Goal: Task Accomplishment & Management: Use online tool/utility

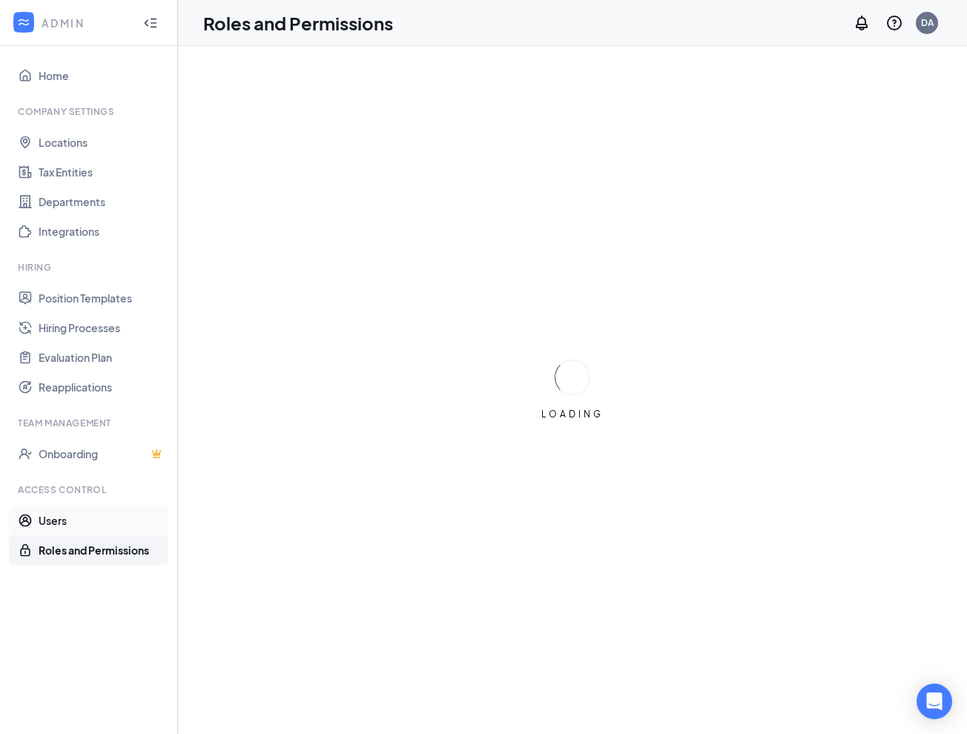
click at [45, 523] on link "Users" at bounding box center [102, 521] width 127 height 30
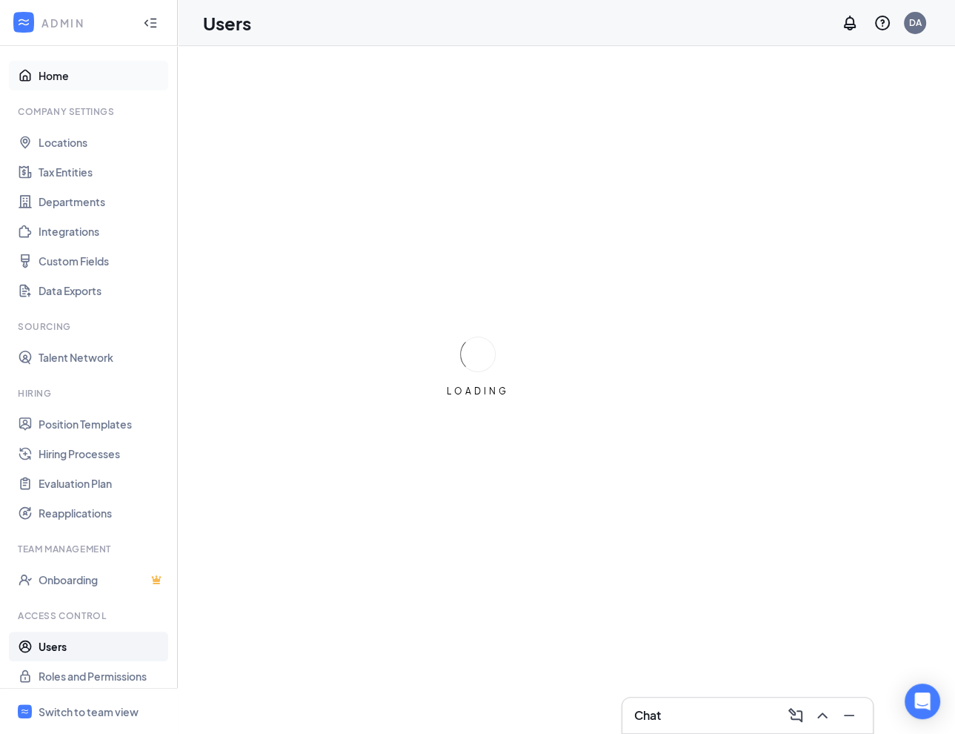
click at [49, 73] on link "Home" at bounding box center [102, 76] width 127 height 30
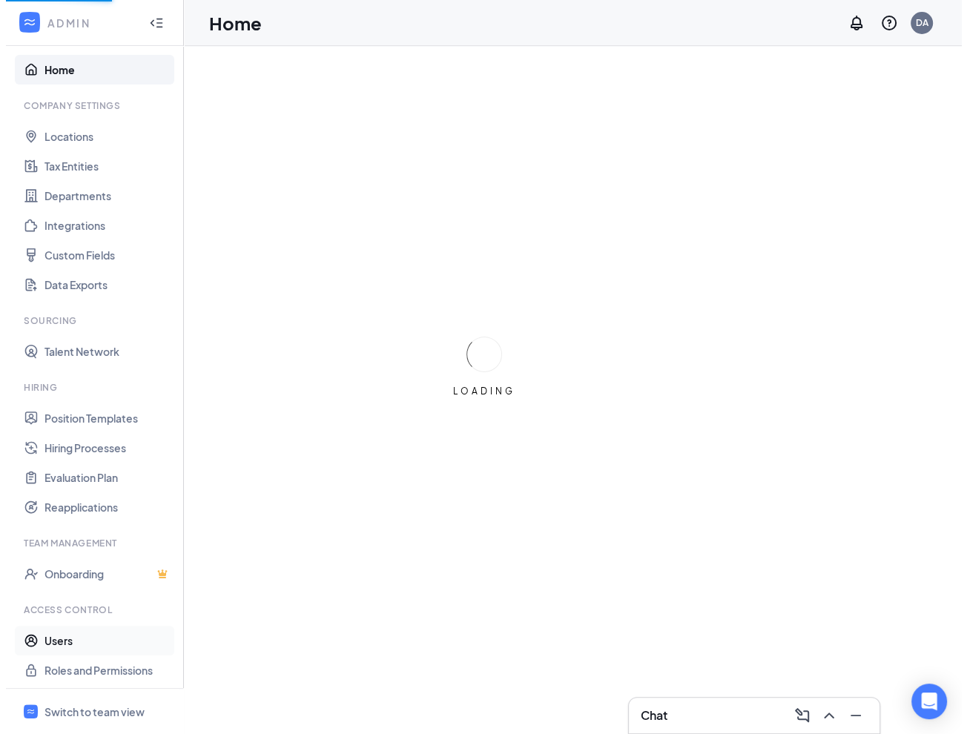
scroll to position [9, 0]
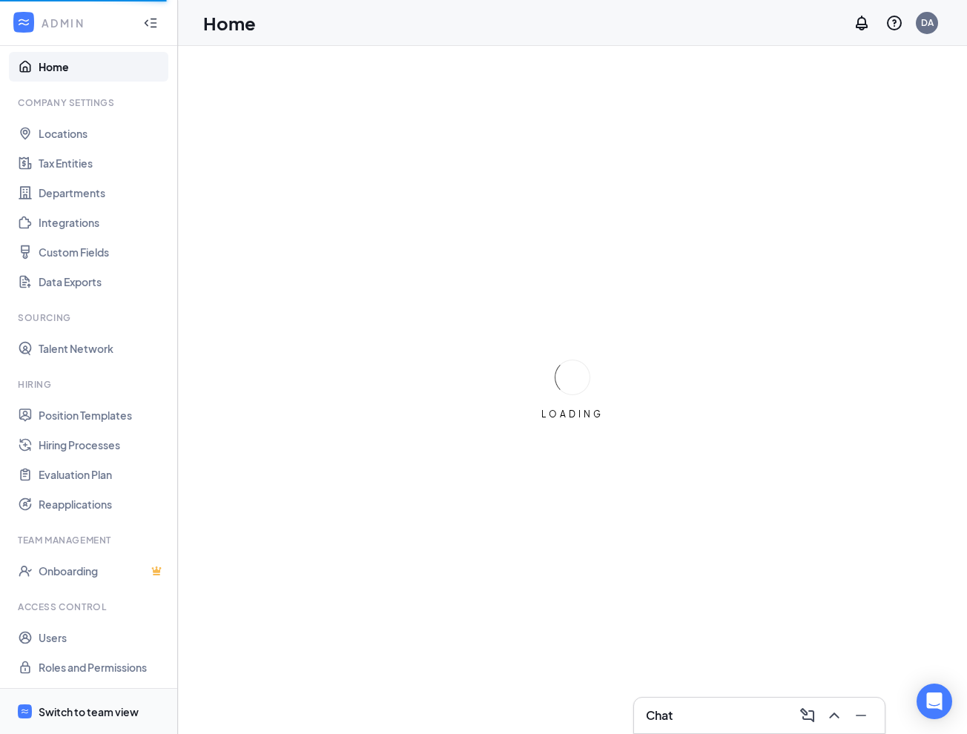
click at [79, 710] on div "Switch to team view" at bounding box center [89, 711] width 100 height 15
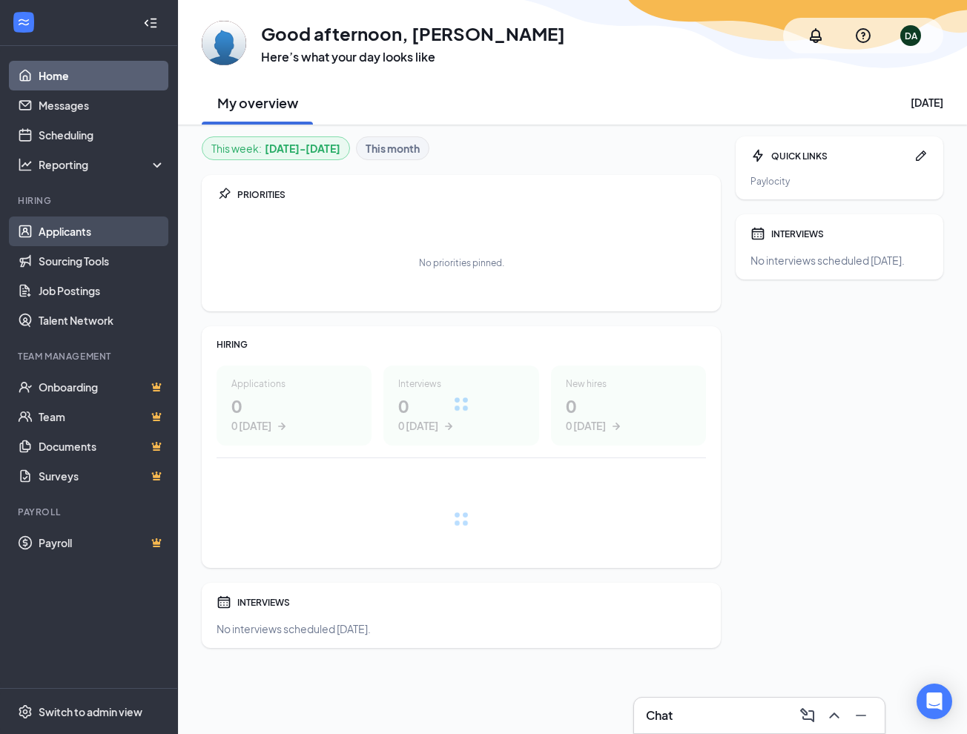
click at [89, 231] on link "Applicants" at bounding box center [102, 231] width 127 height 30
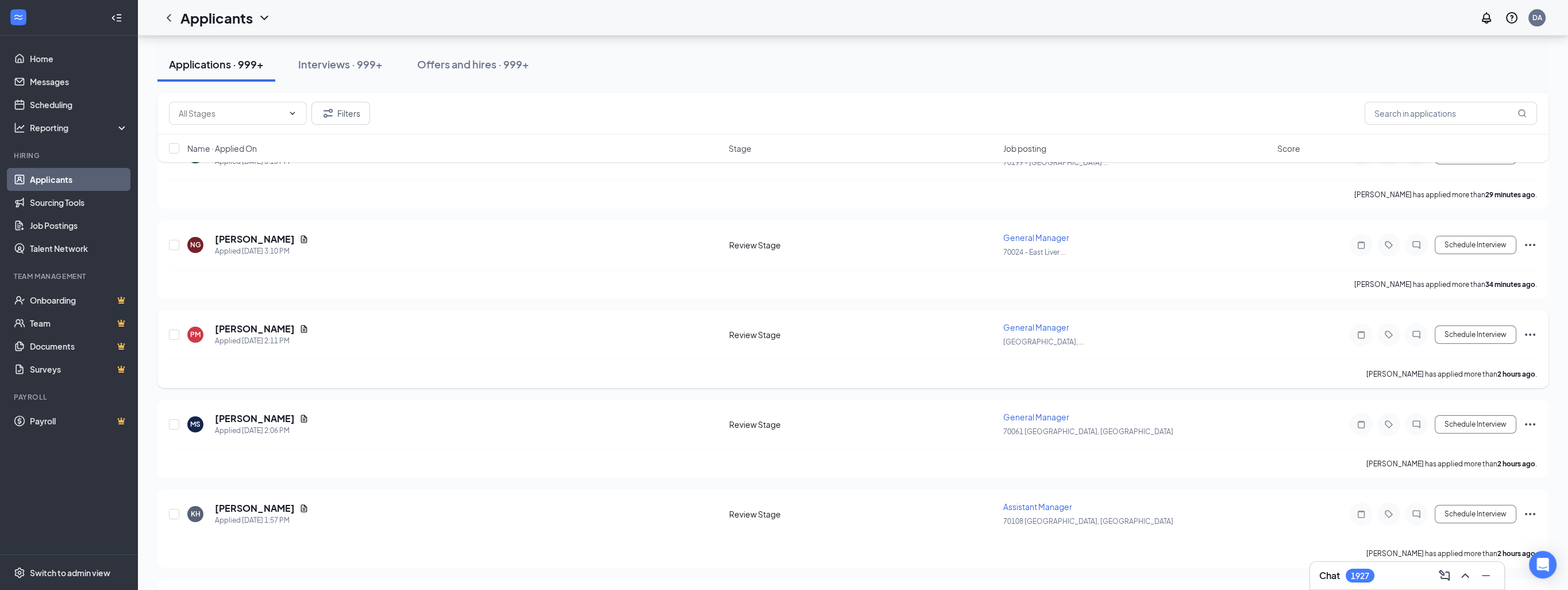
scroll to position [345, 0]
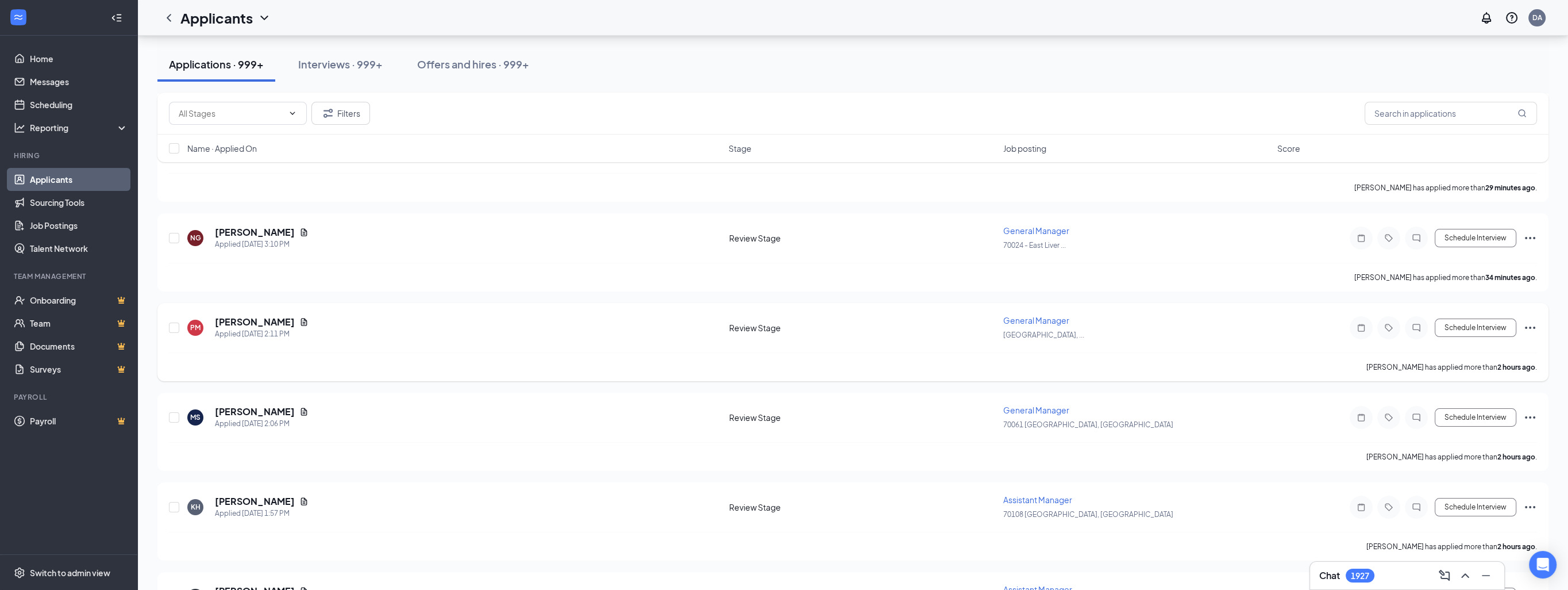
click at [749, 325] on icon "Ellipses" at bounding box center [1530, 328] width 14 height 14
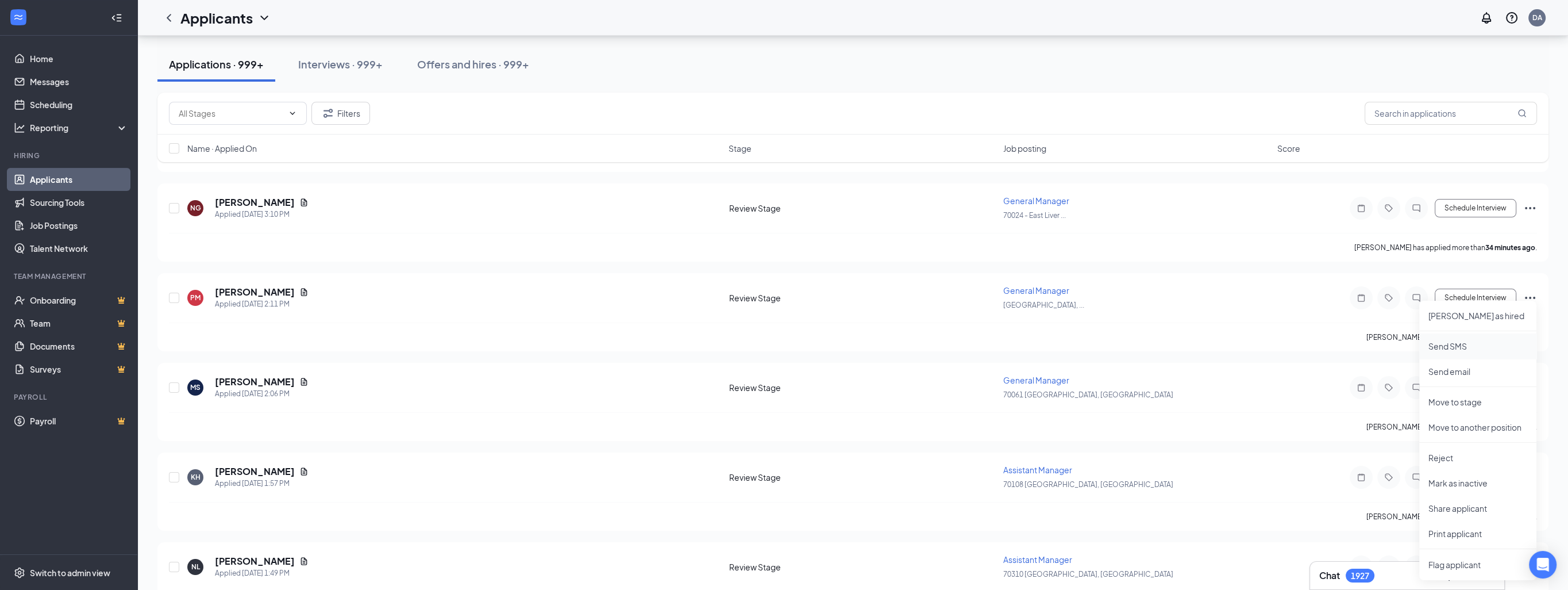
scroll to position [402, 0]
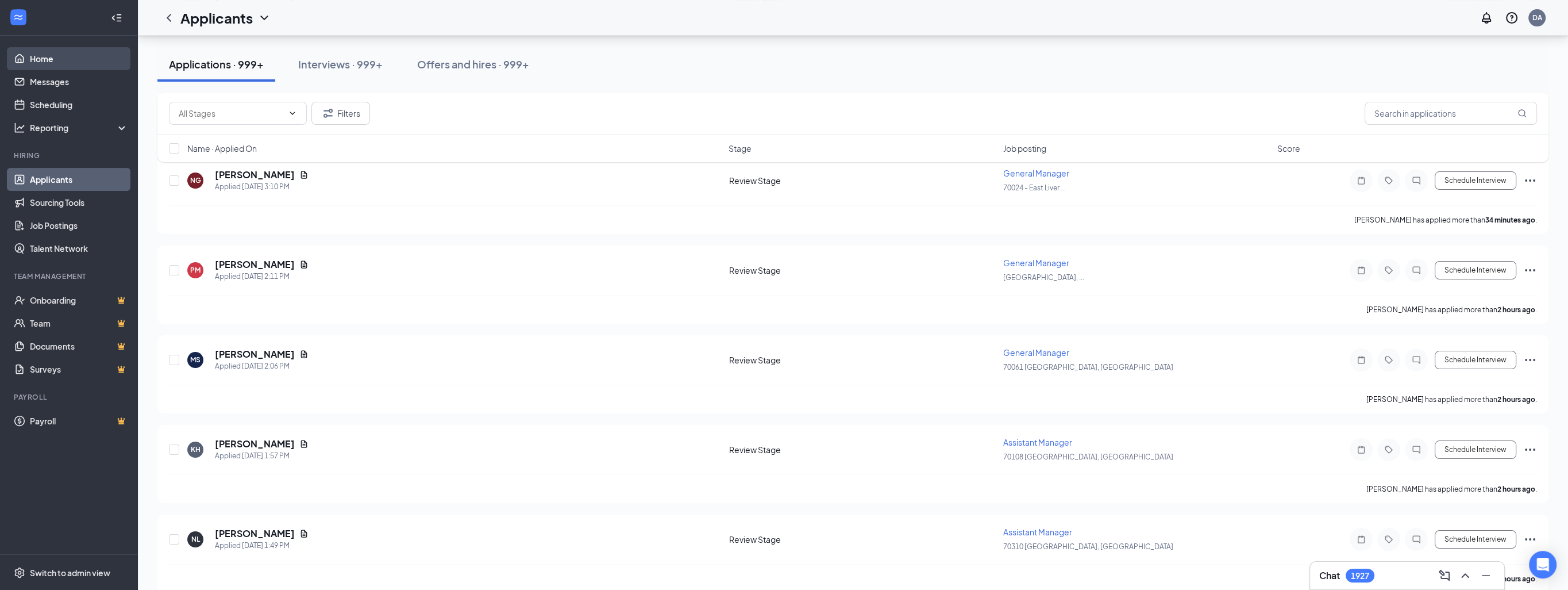
click at [48, 59] on link "Home" at bounding box center [79, 59] width 98 height 23
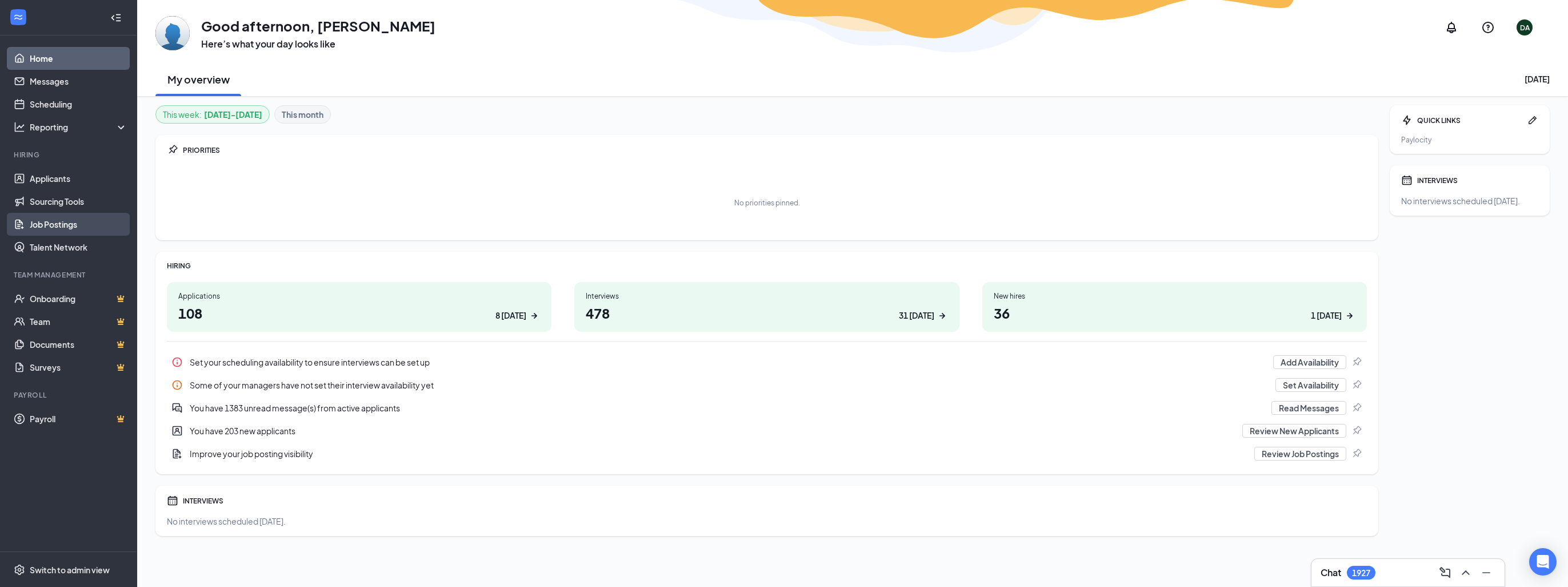
click at [48, 226] on link "Job Postings" at bounding box center [79, 224] width 98 height 23
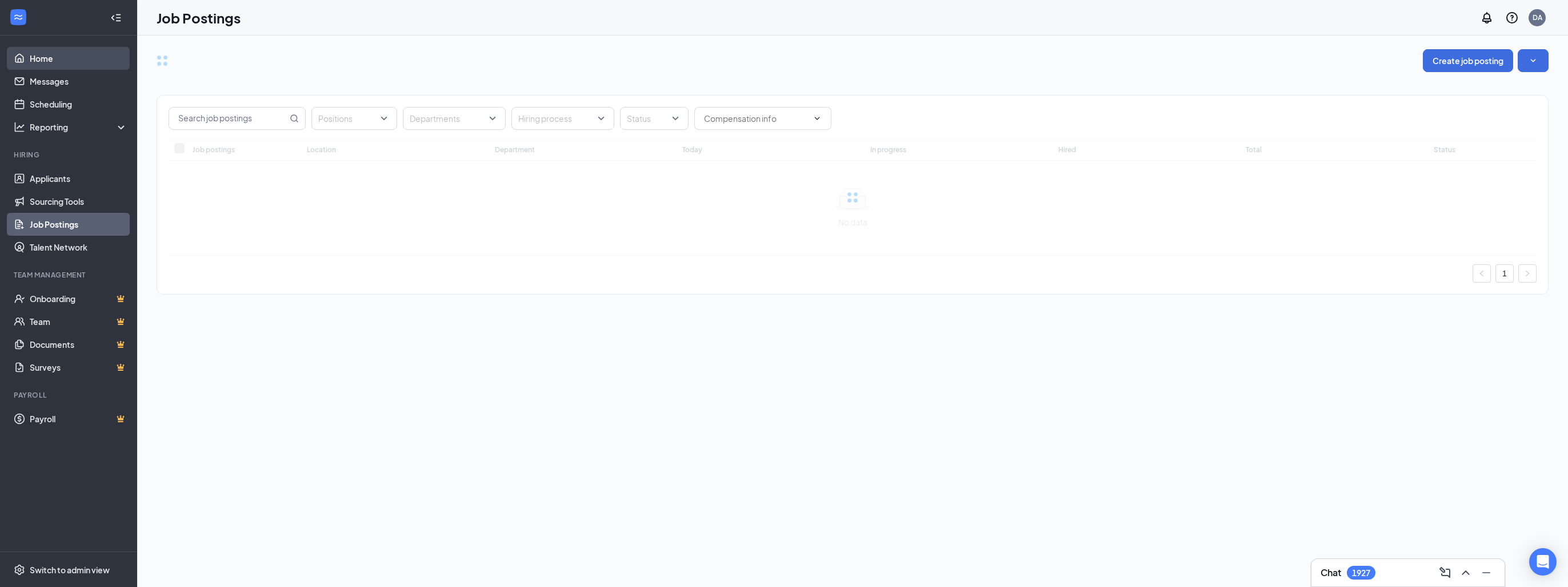
click at [45, 56] on link "Home" at bounding box center [79, 59] width 98 height 23
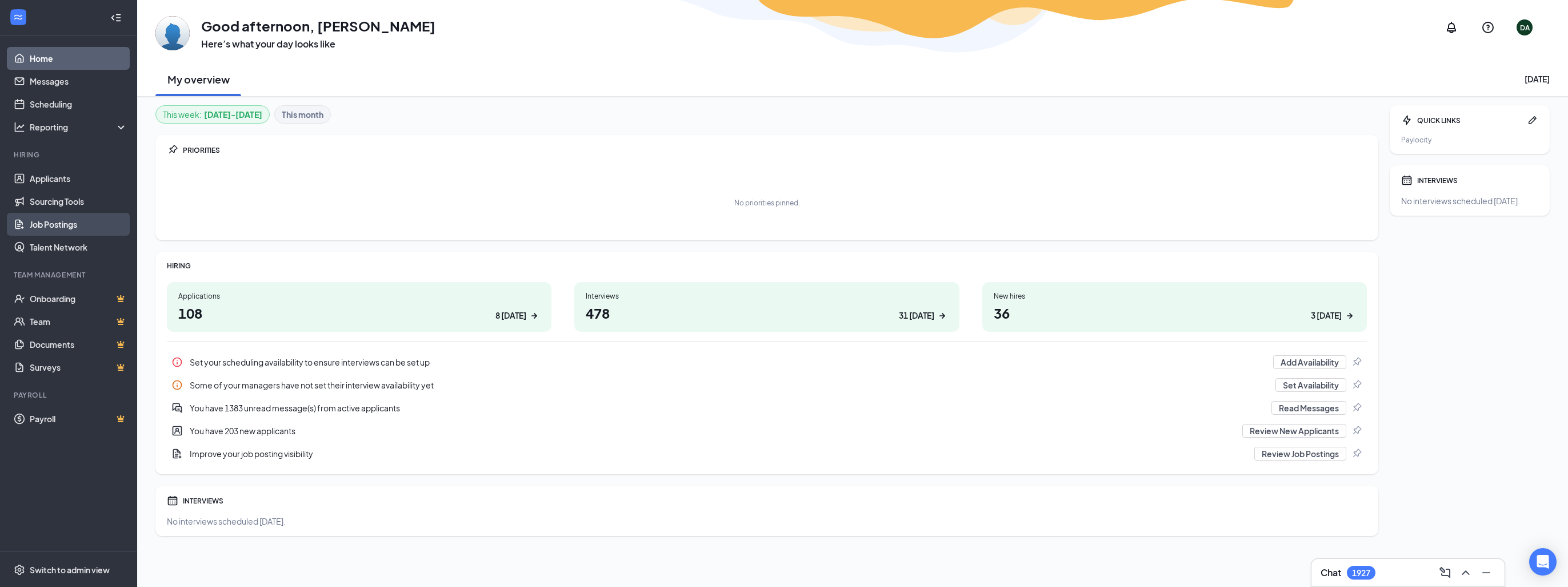
click at [42, 224] on link "Job Postings" at bounding box center [79, 224] width 98 height 23
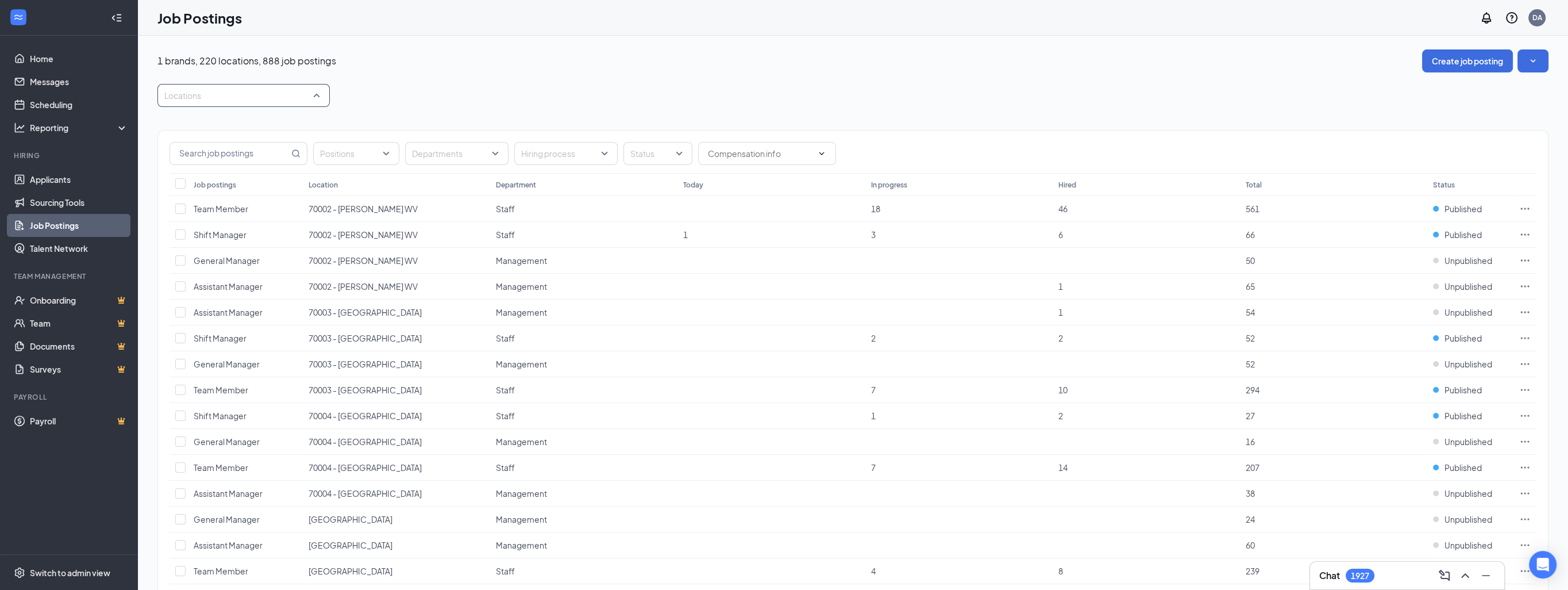
click at [249, 96] on div at bounding box center [238, 95] width 155 height 19
type input "70184"
click at [175, 126] on div at bounding box center [171, 126] width 10 height 10
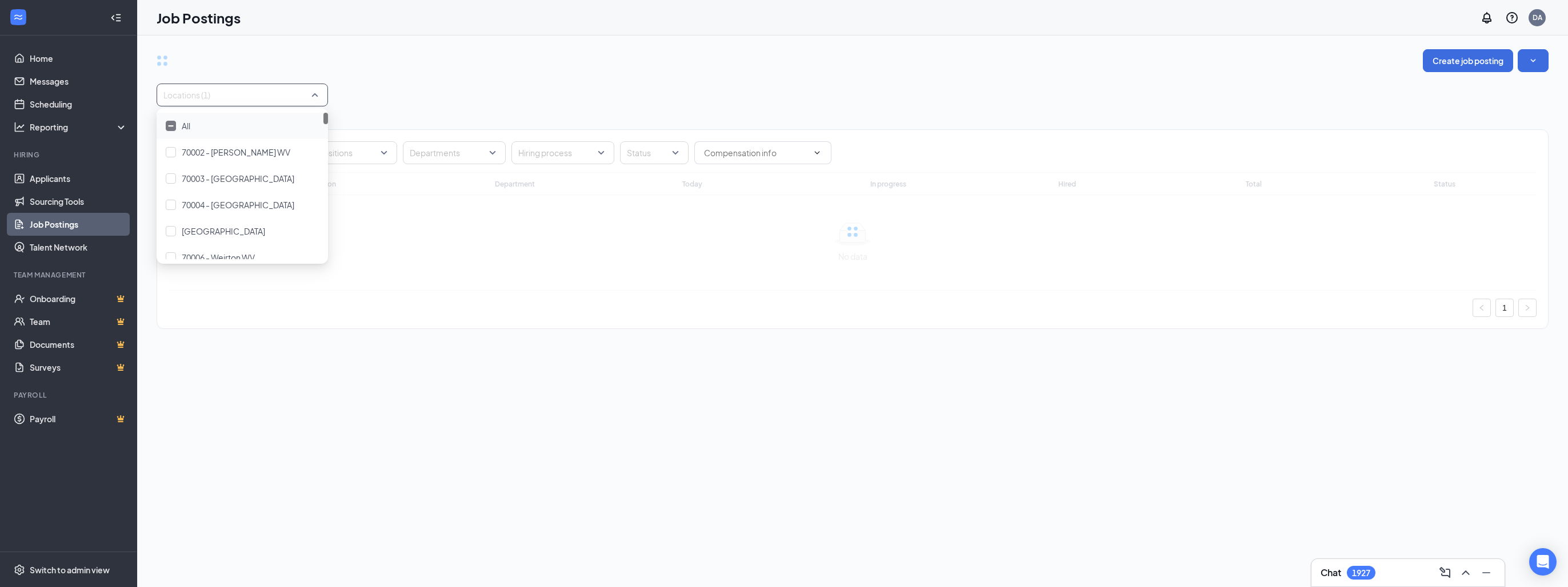
click at [523, 49] on div "Create job posting" at bounding box center [853, 61] width 1392 height 23
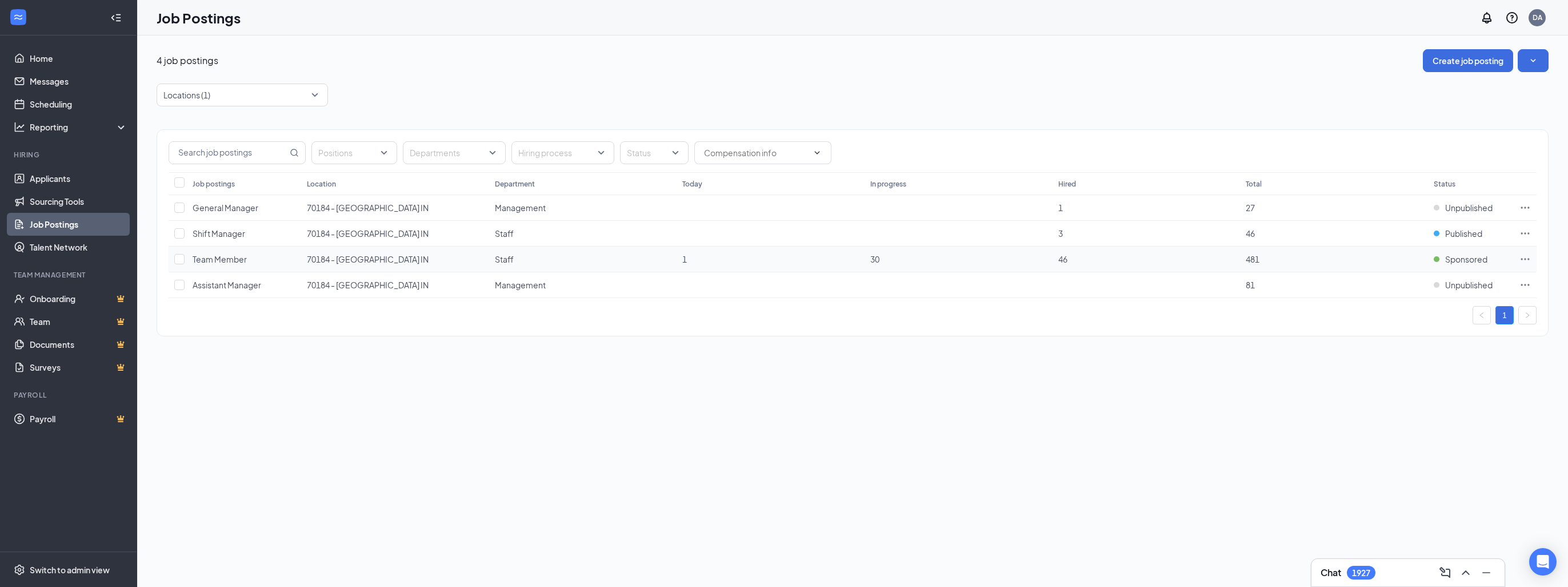
click at [745, 259] on icon "Ellipses" at bounding box center [1525, 258] width 12 height 12
click at [745, 379] on span "View applicants" at bounding box center [1445, 382] width 153 height 12
